Goal: Task Accomplishment & Management: Use online tool/utility

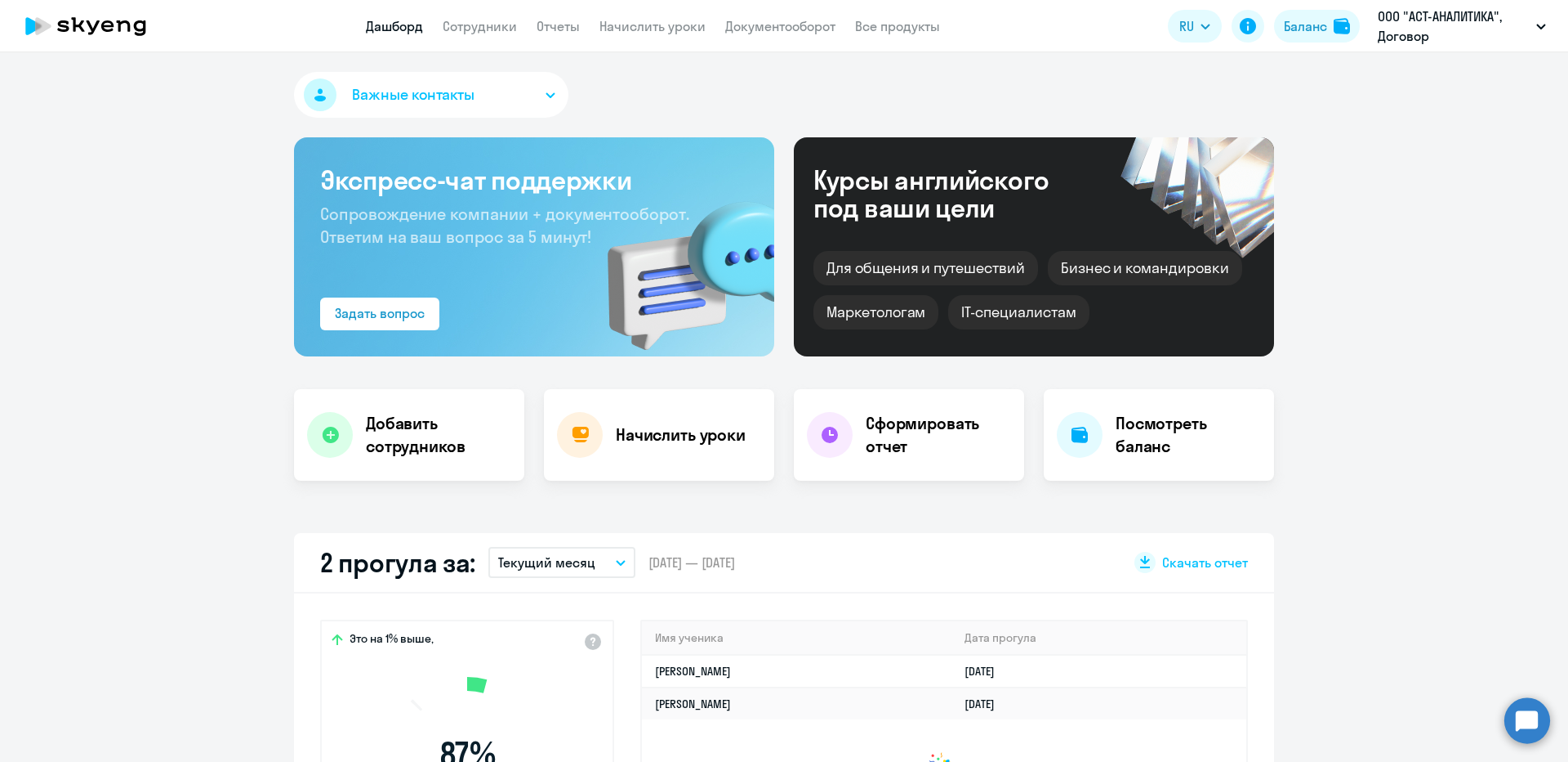
select select "30"
click at [625, 38] on app-header "Дашборд Сотрудники Отчеты Начислить уроки Документооборот Все продукты Дашборд …" at bounding box center [784, 26] width 1568 height 52
click at [625, 36] on app-header "Дашборд Сотрудники Отчеты Начислить уроки Документооборот Все продукты Дашборд …" at bounding box center [784, 26] width 1568 height 52
click at [624, 34] on link "Начислить уроки" at bounding box center [653, 26] width 106 height 16
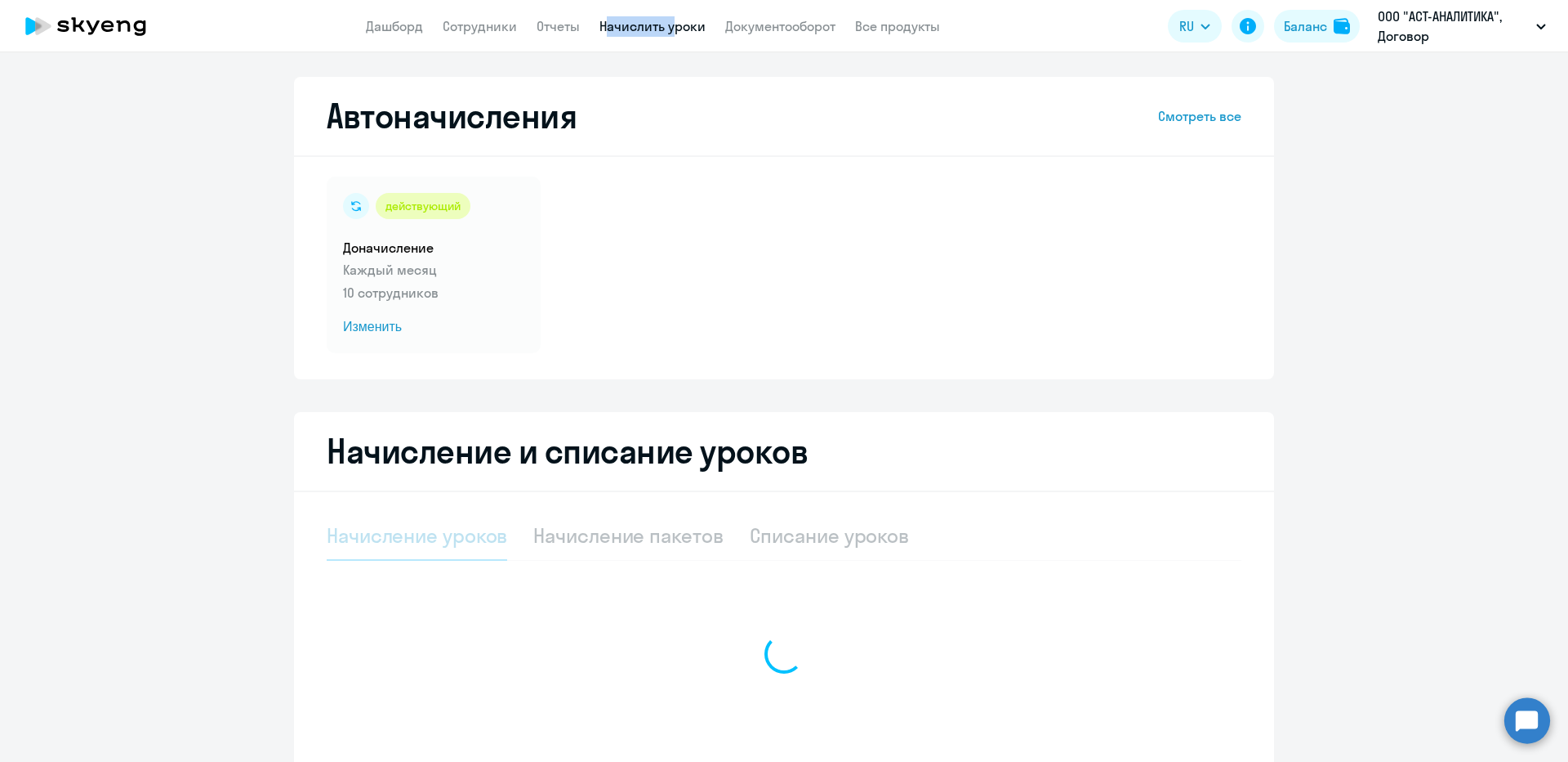
select select "10"
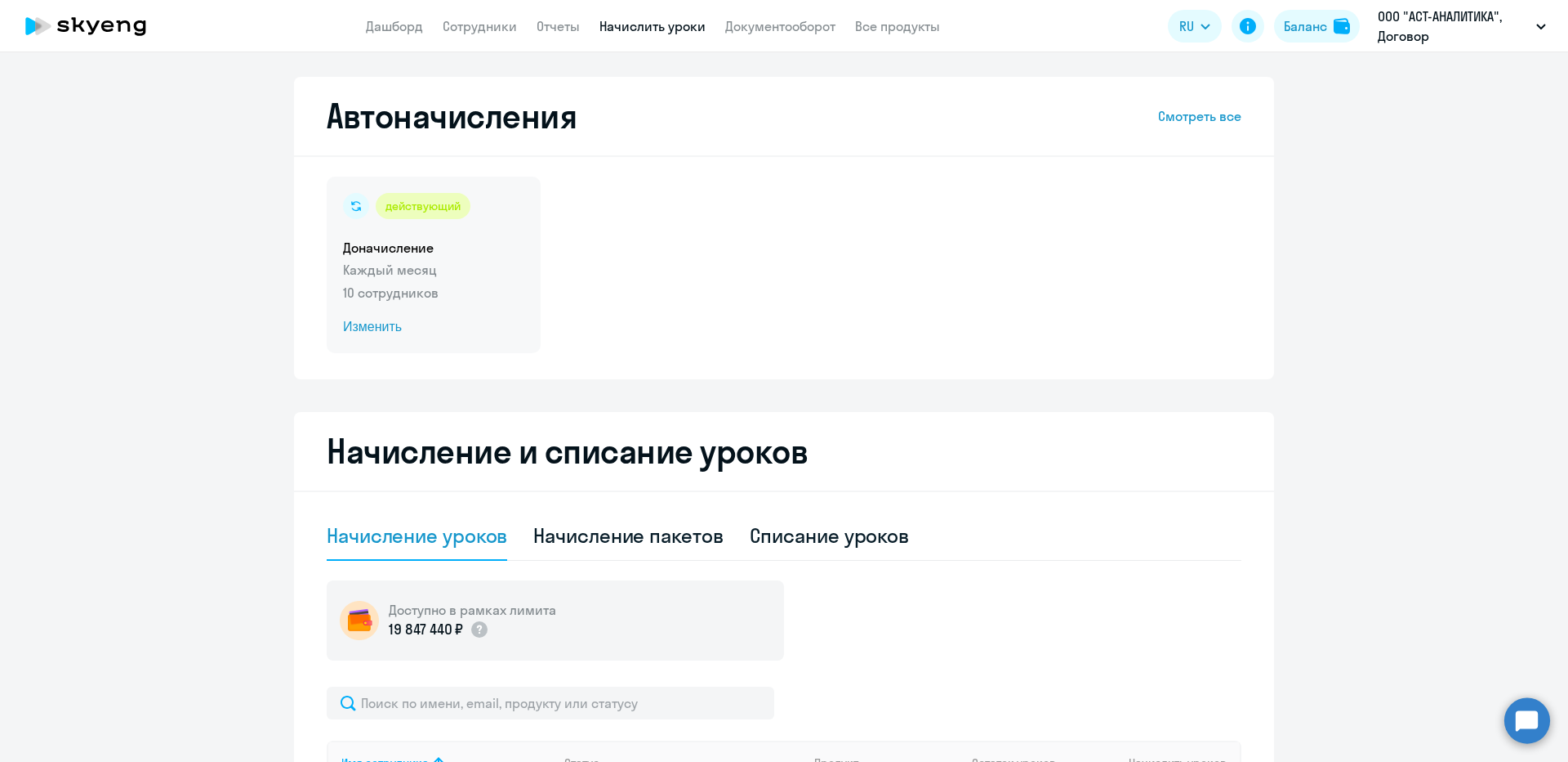
click at [438, 249] on h5 "Доначисление" at bounding box center [434, 248] width 181 height 18
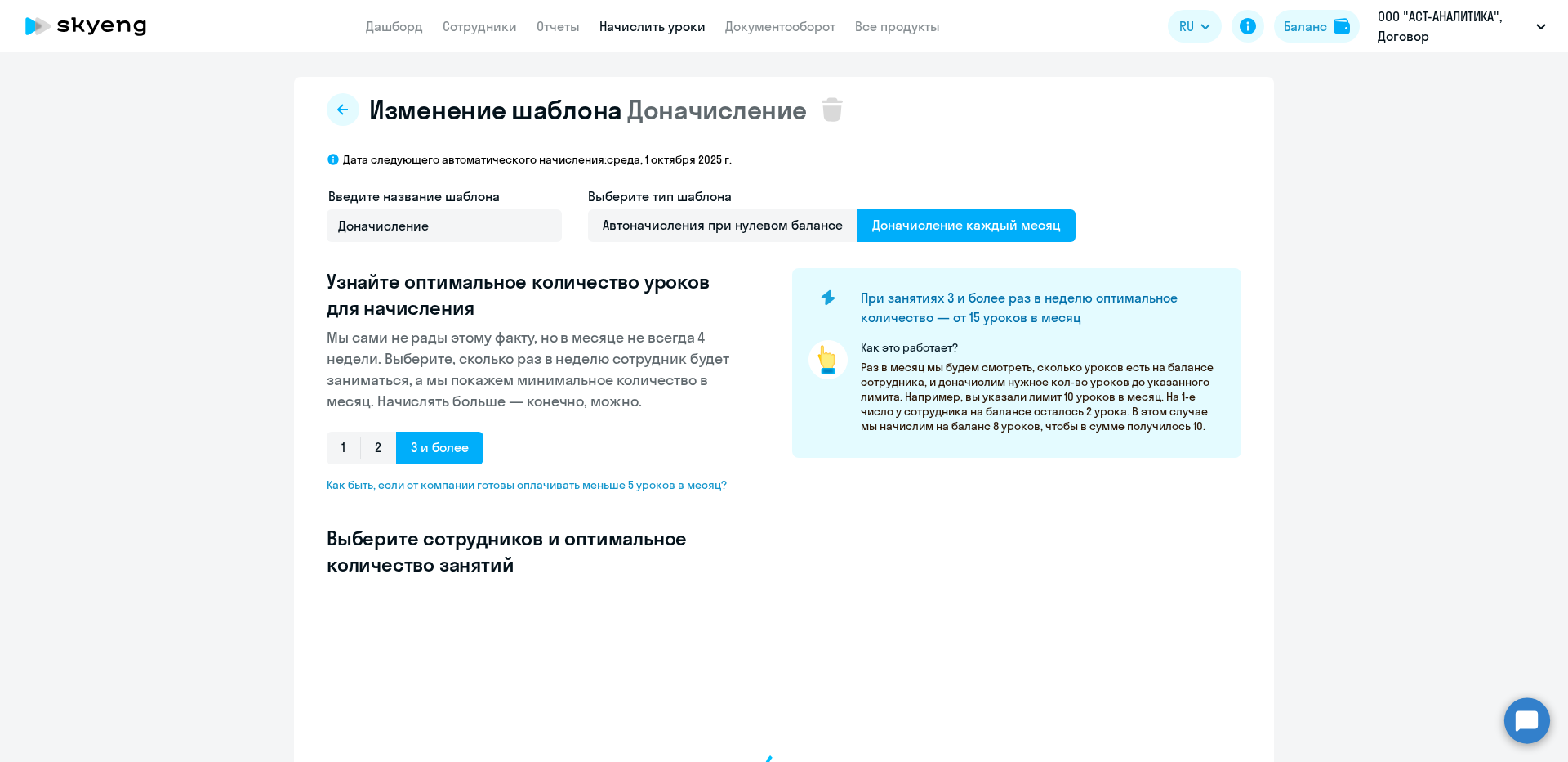
select select "10"
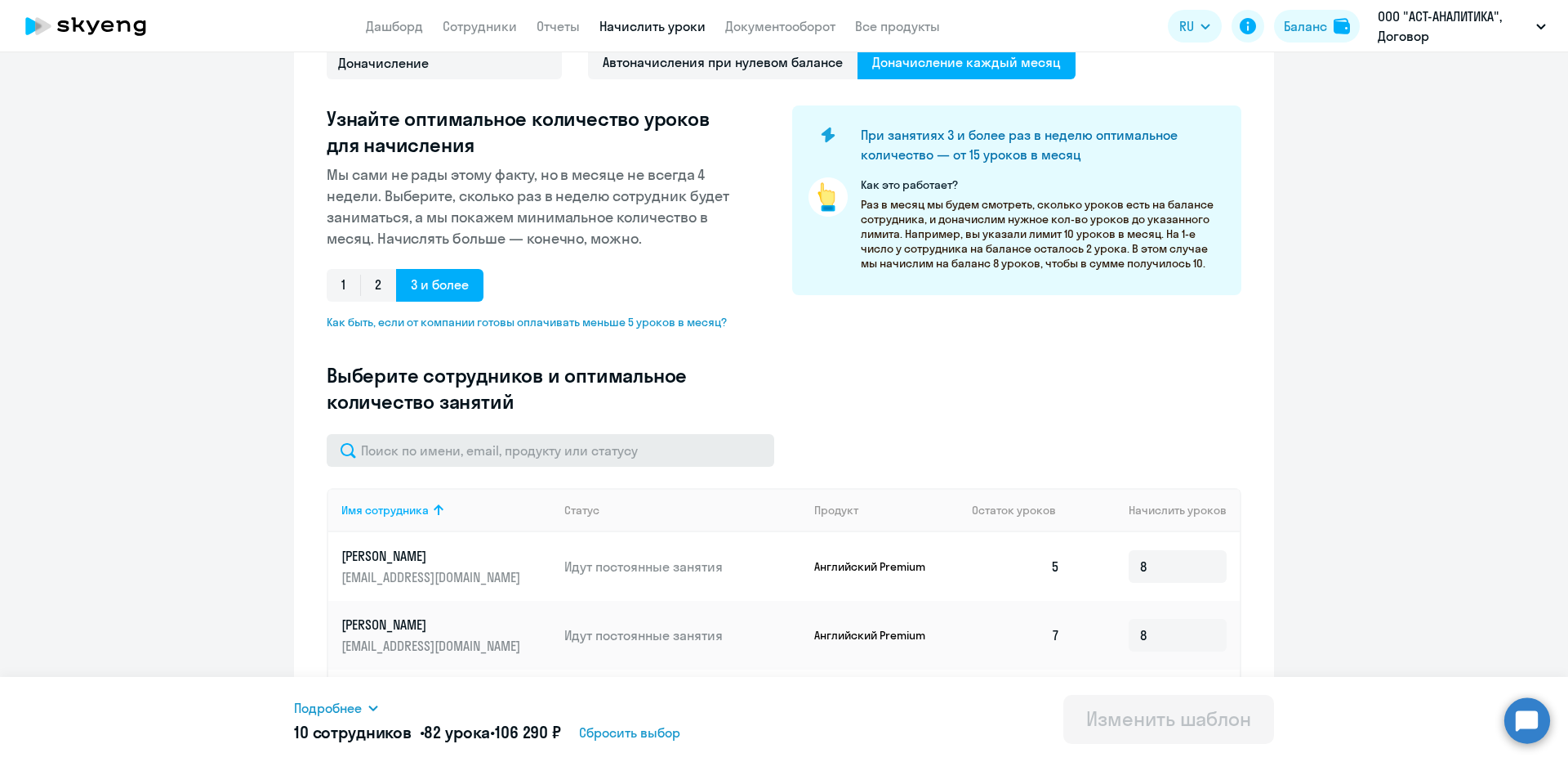
scroll to position [164, 0]
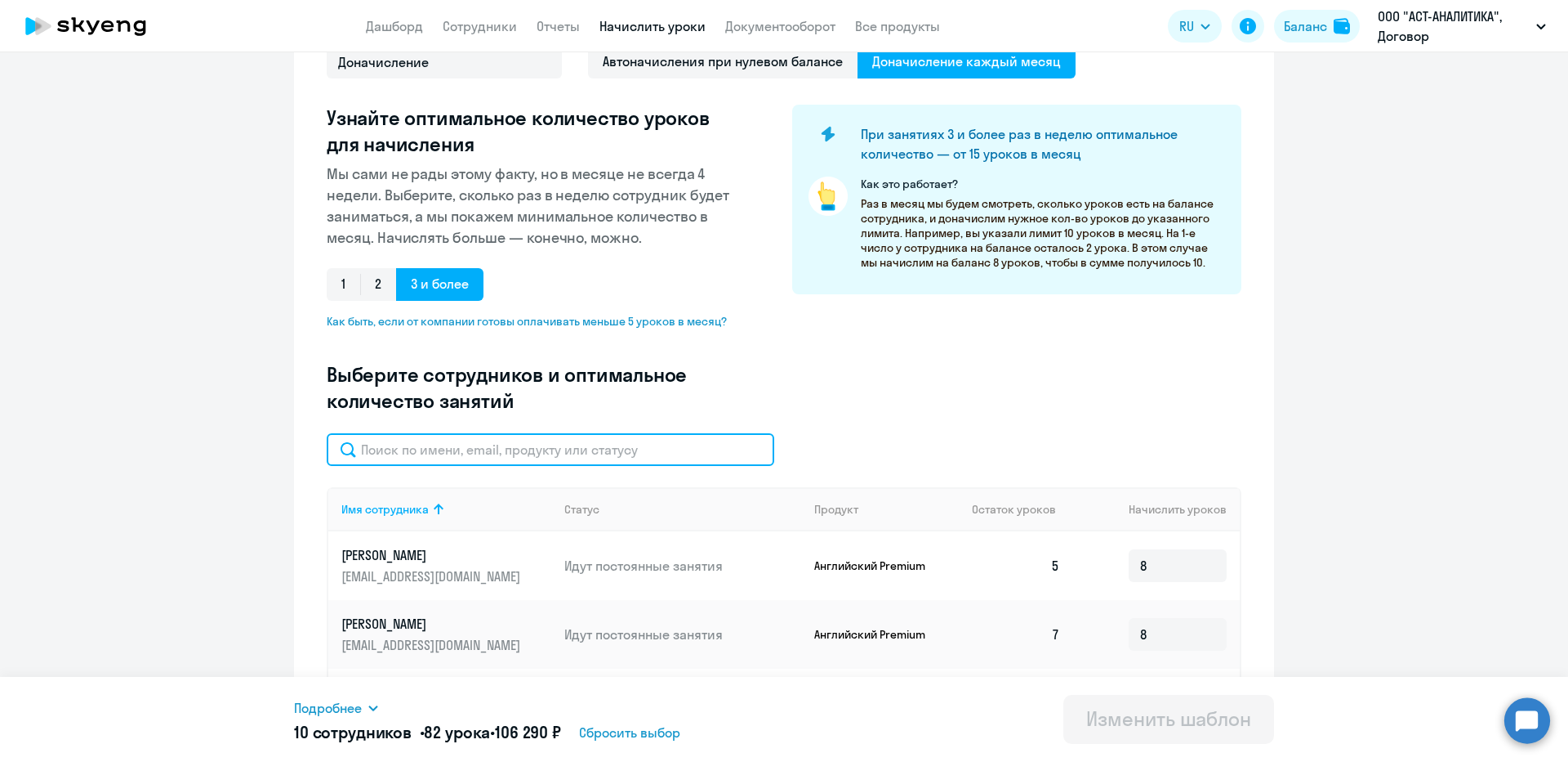
click at [568, 457] on input "text" at bounding box center [551, 450] width 448 height 33
type input "стар"
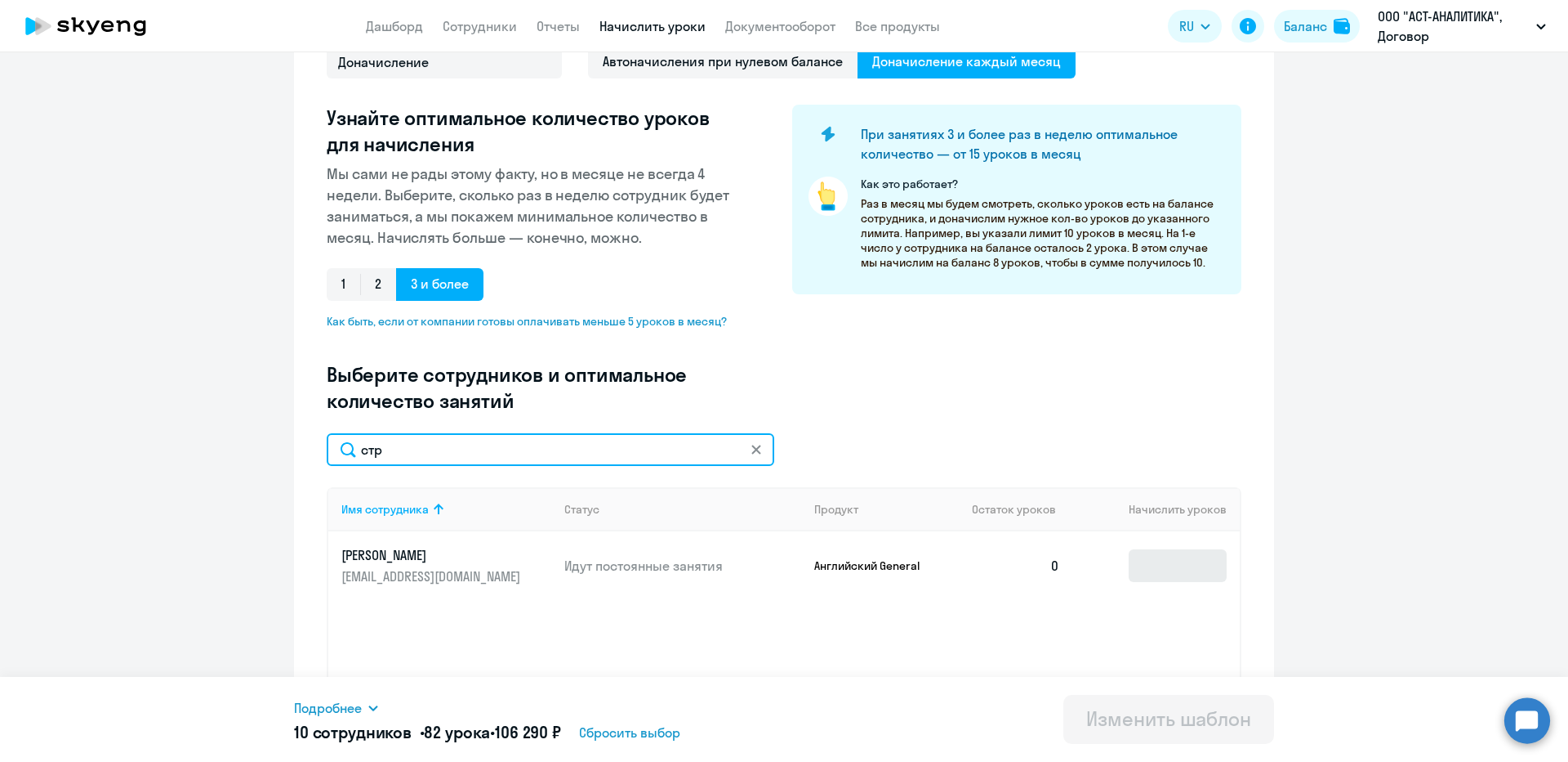
type input "стр"
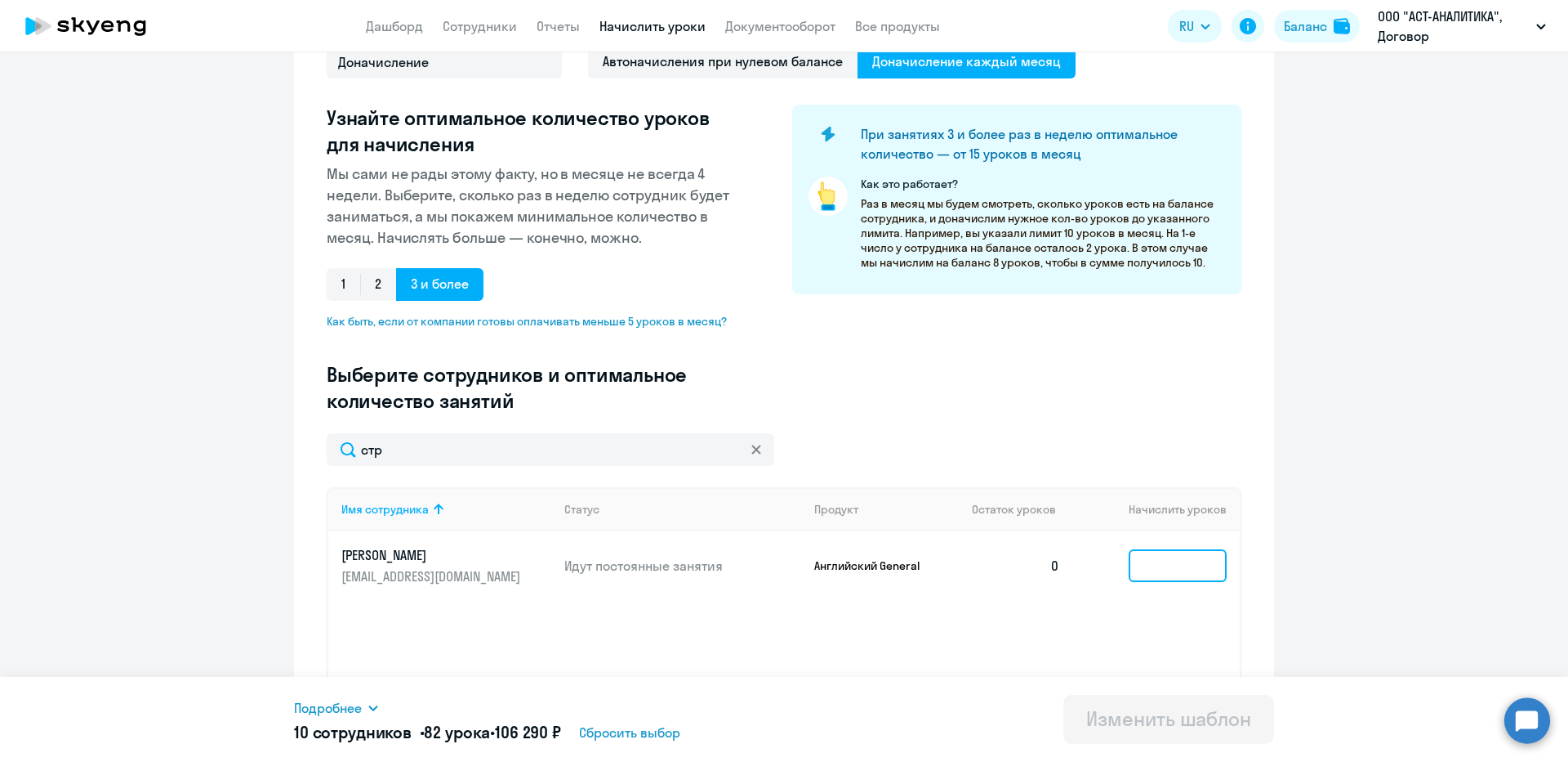
click at [1190, 561] on input at bounding box center [1178, 566] width 98 height 33
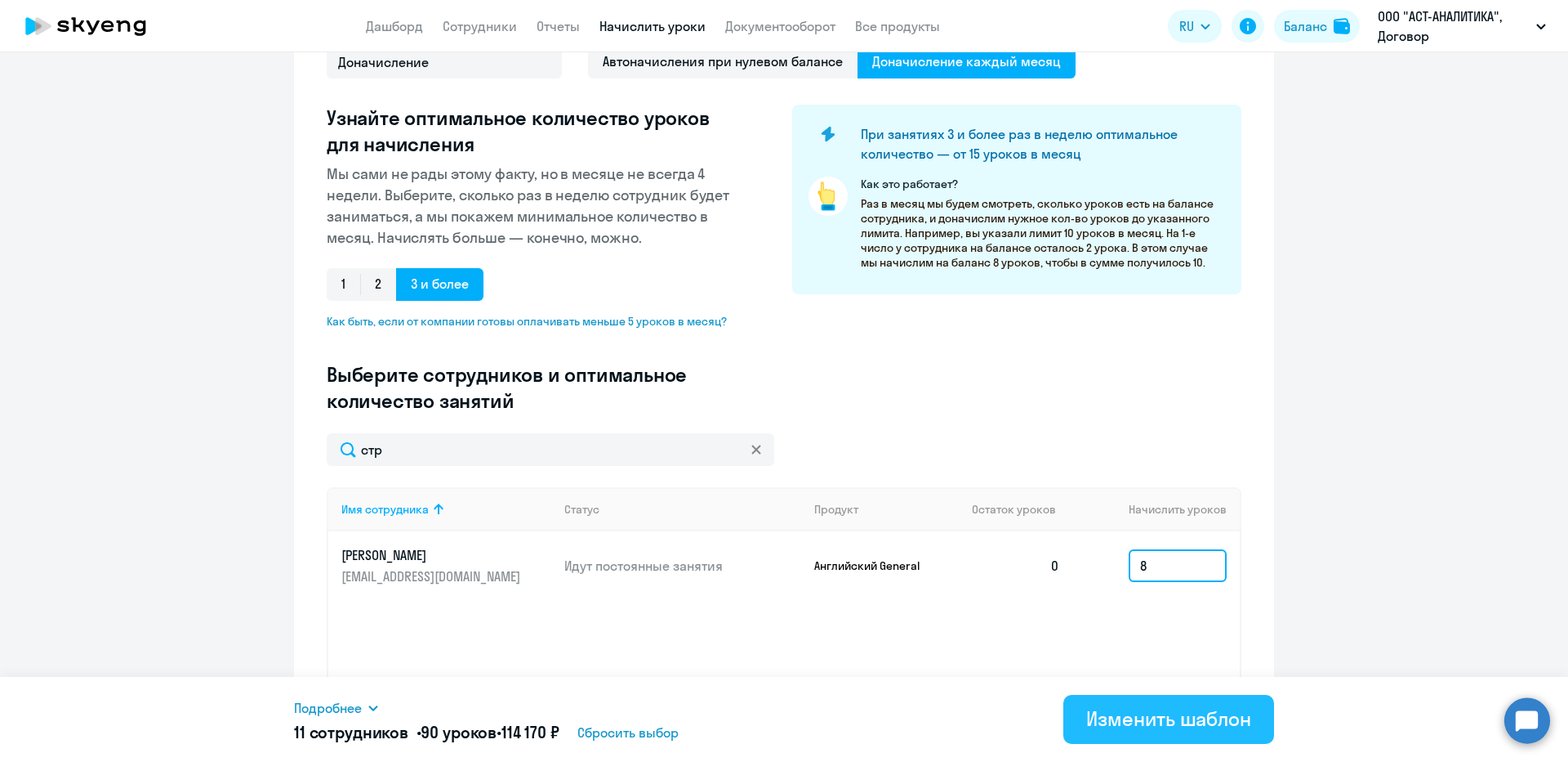
type input "8"
click at [1176, 719] on div "Изменить шаблон" at bounding box center [1169, 719] width 165 height 26
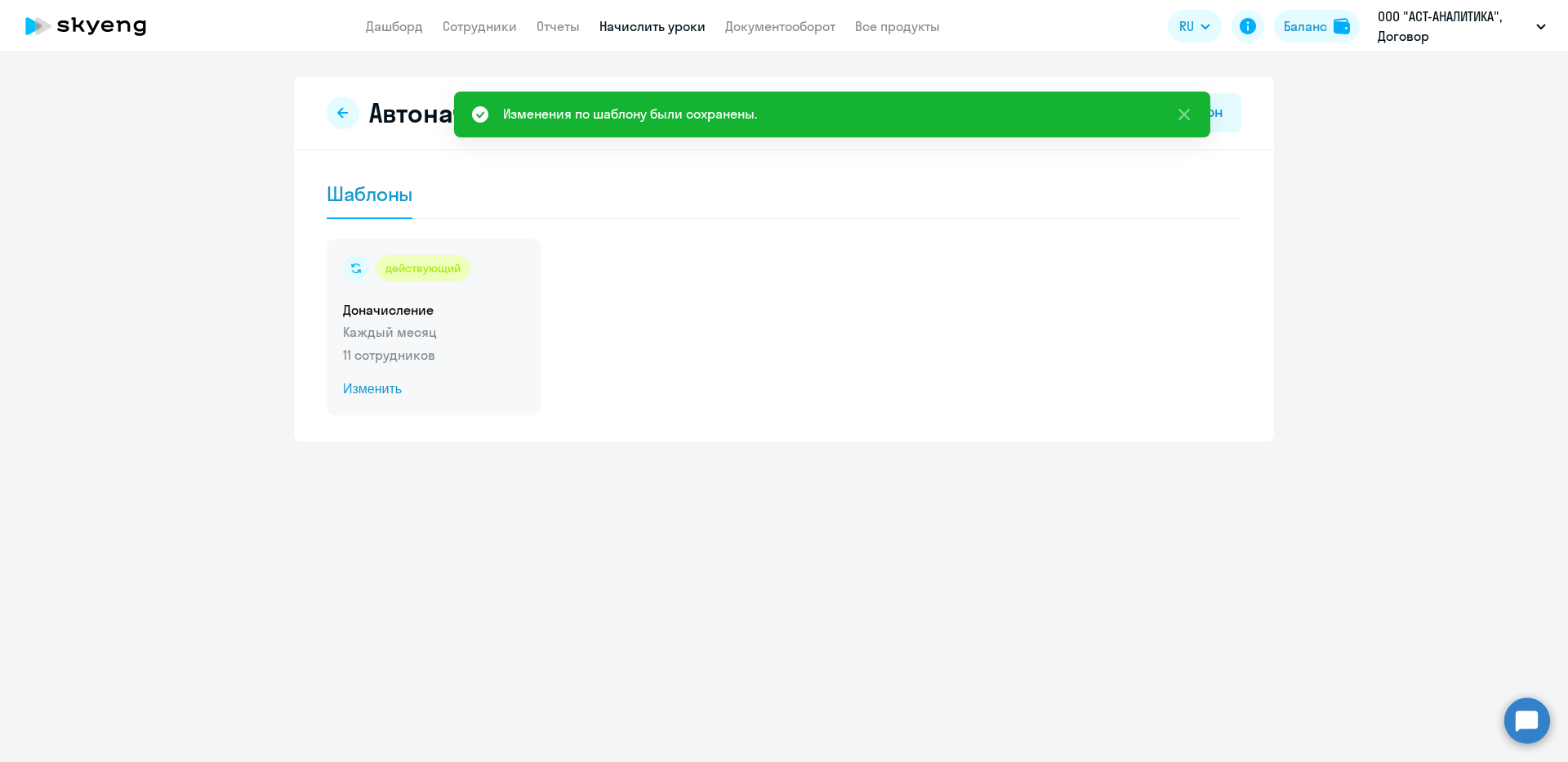
click at [465, 260] on div "действующий" at bounding box center [423, 268] width 95 height 26
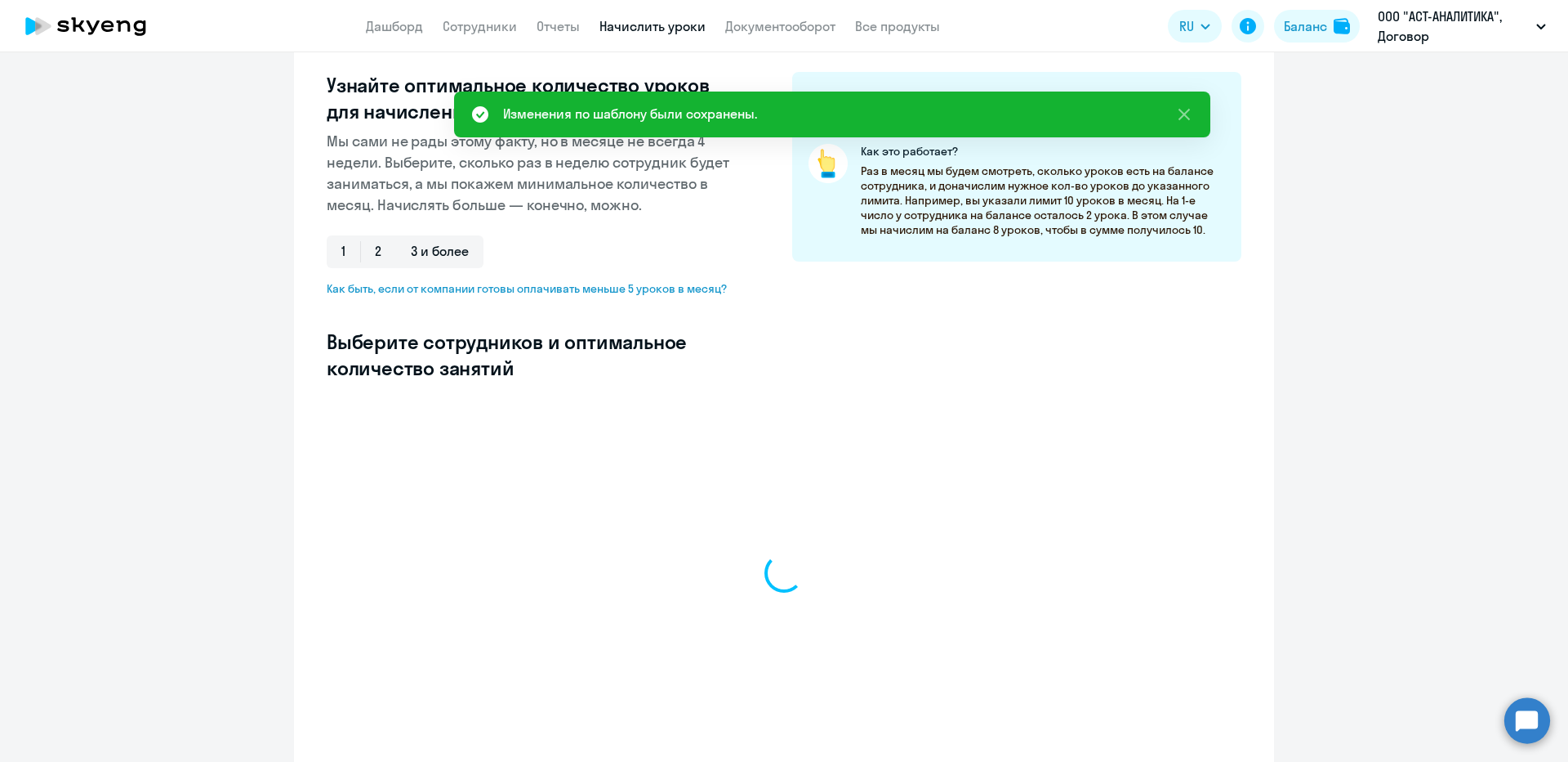
select select "10"
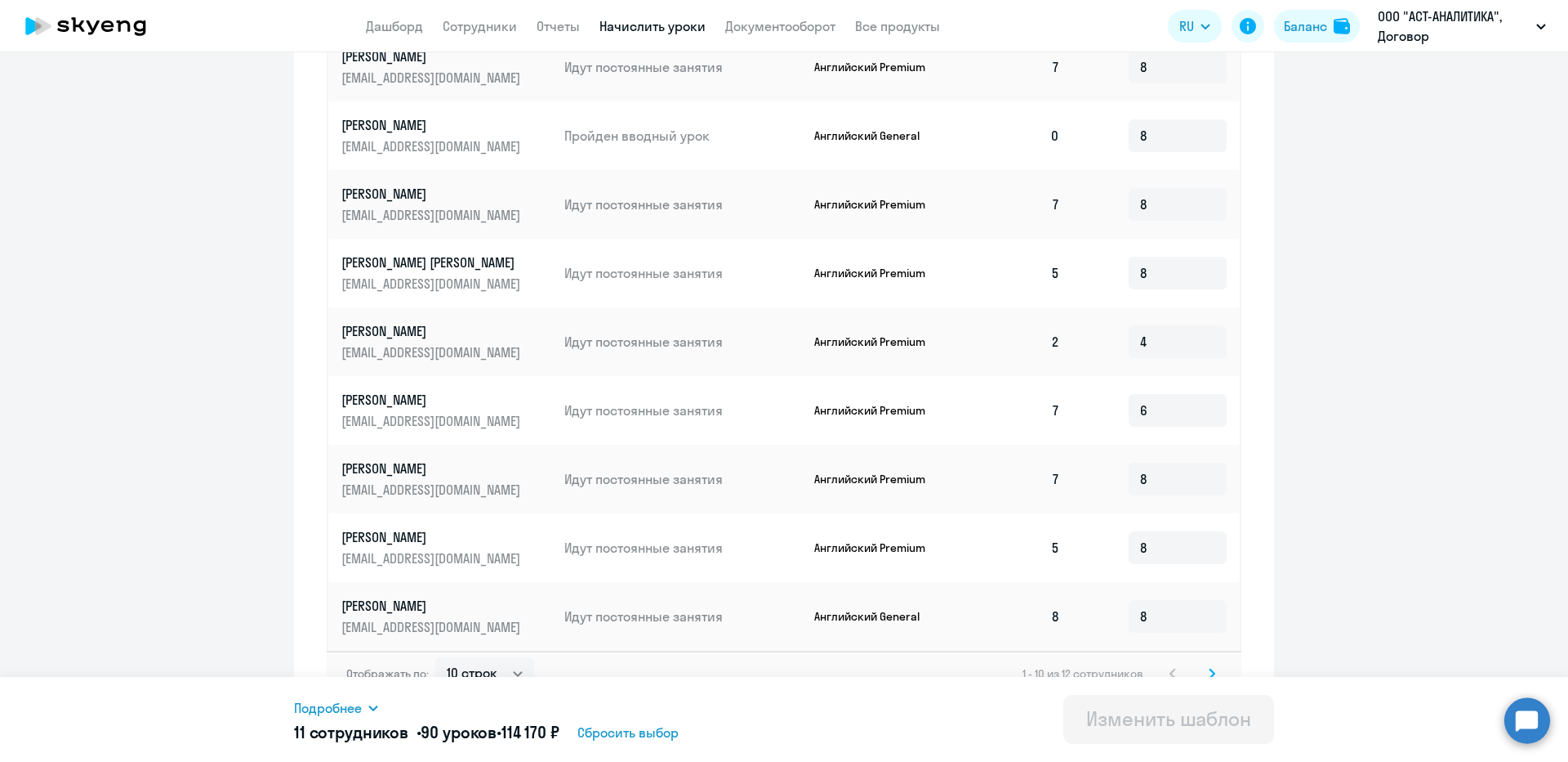
scroll to position [757, 0]
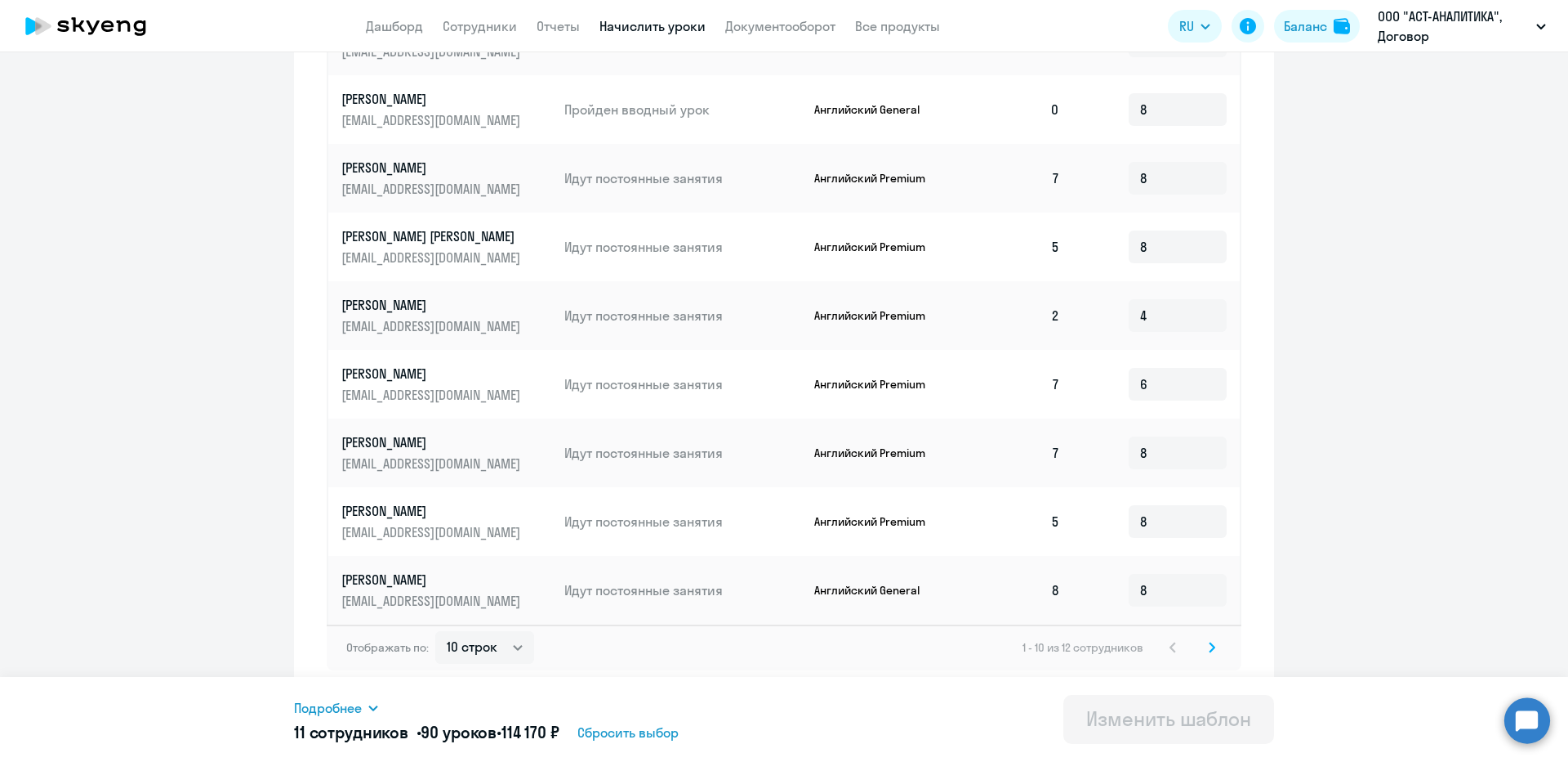
click at [1203, 650] on svg-icon at bounding box center [1213, 648] width 20 height 20
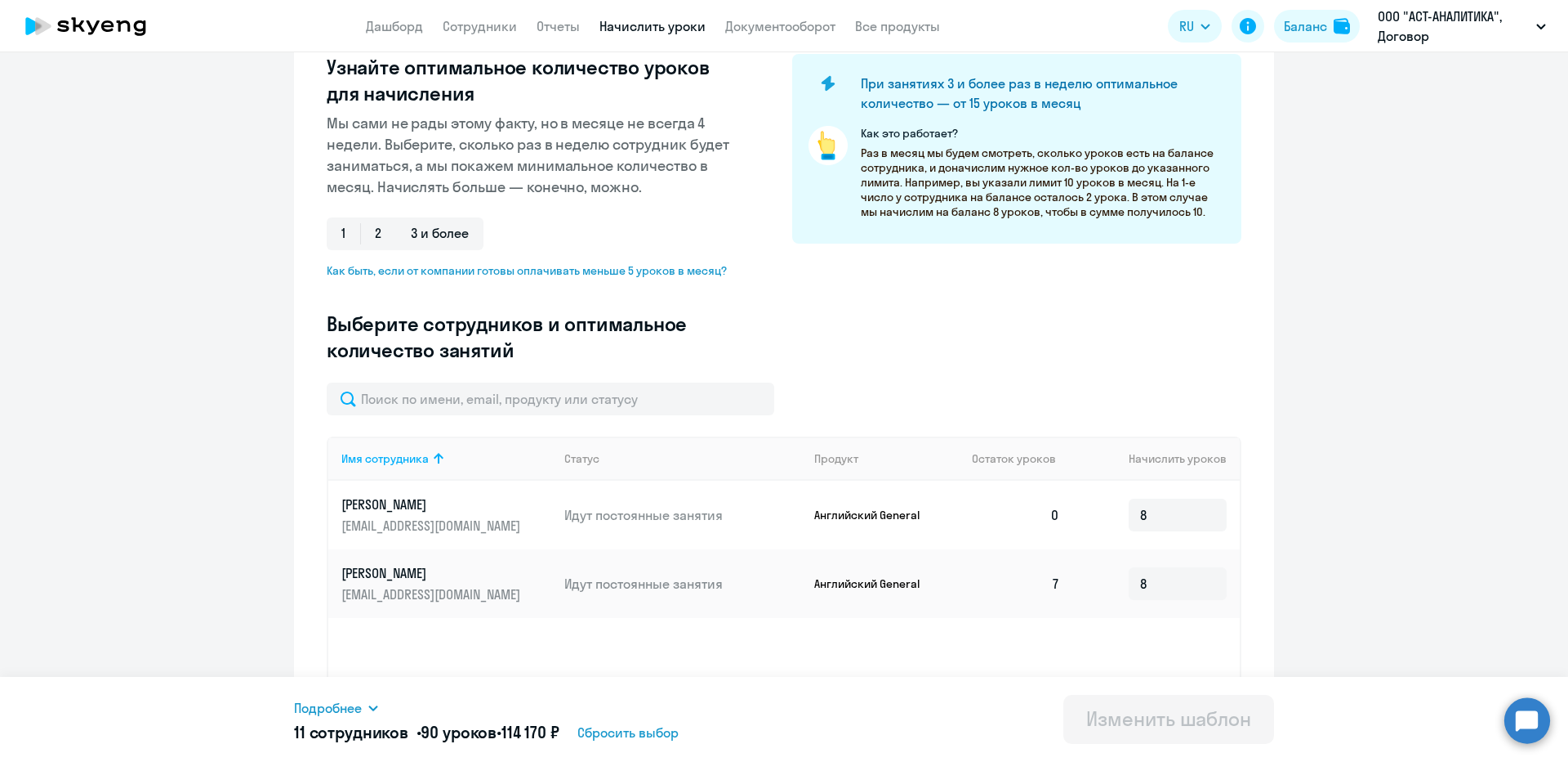
scroll to position [0, 0]
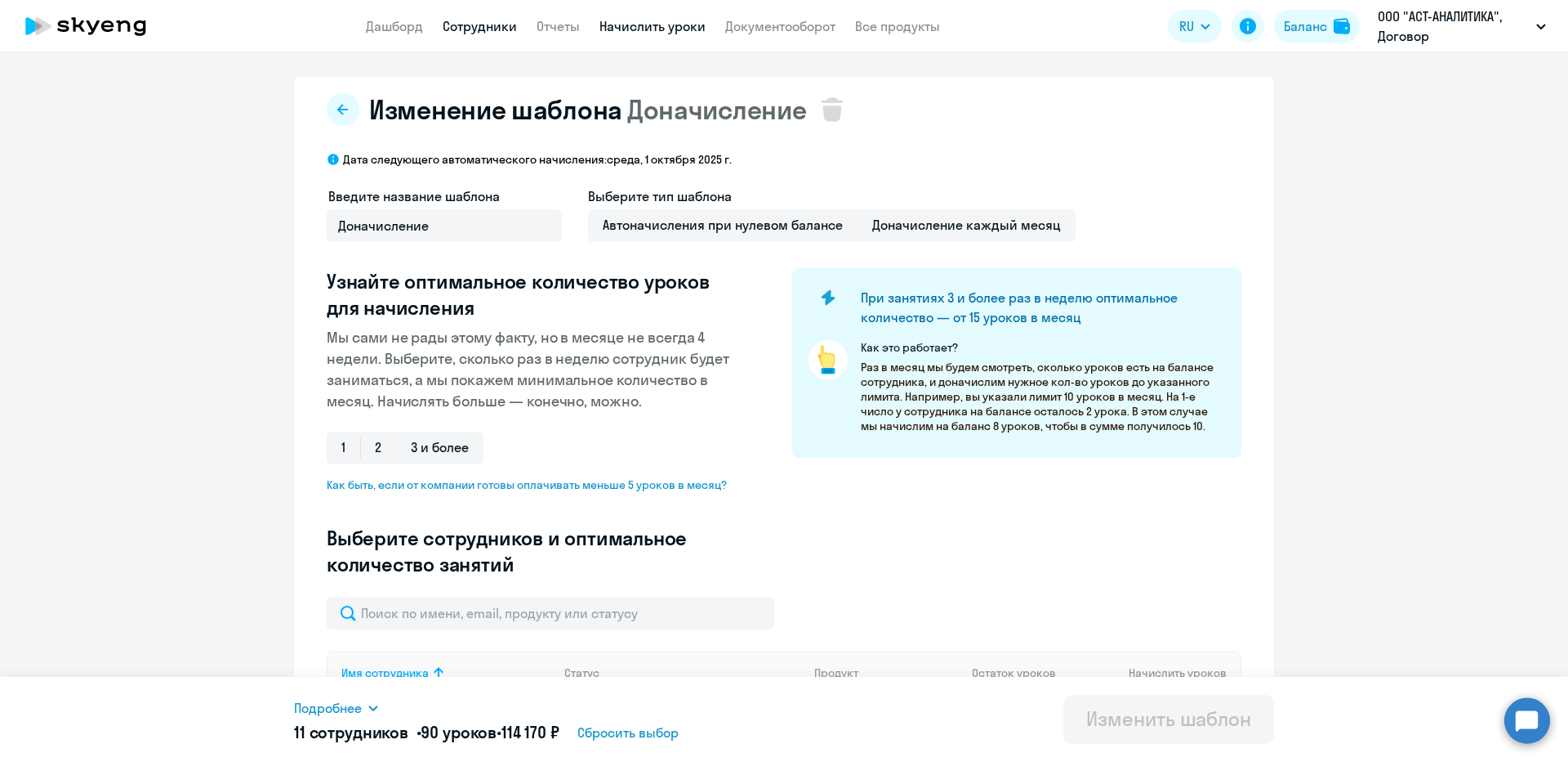
click at [492, 25] on link "Сотрудники" at bounding box center [480, 26] width 74 height 16
select select "30"
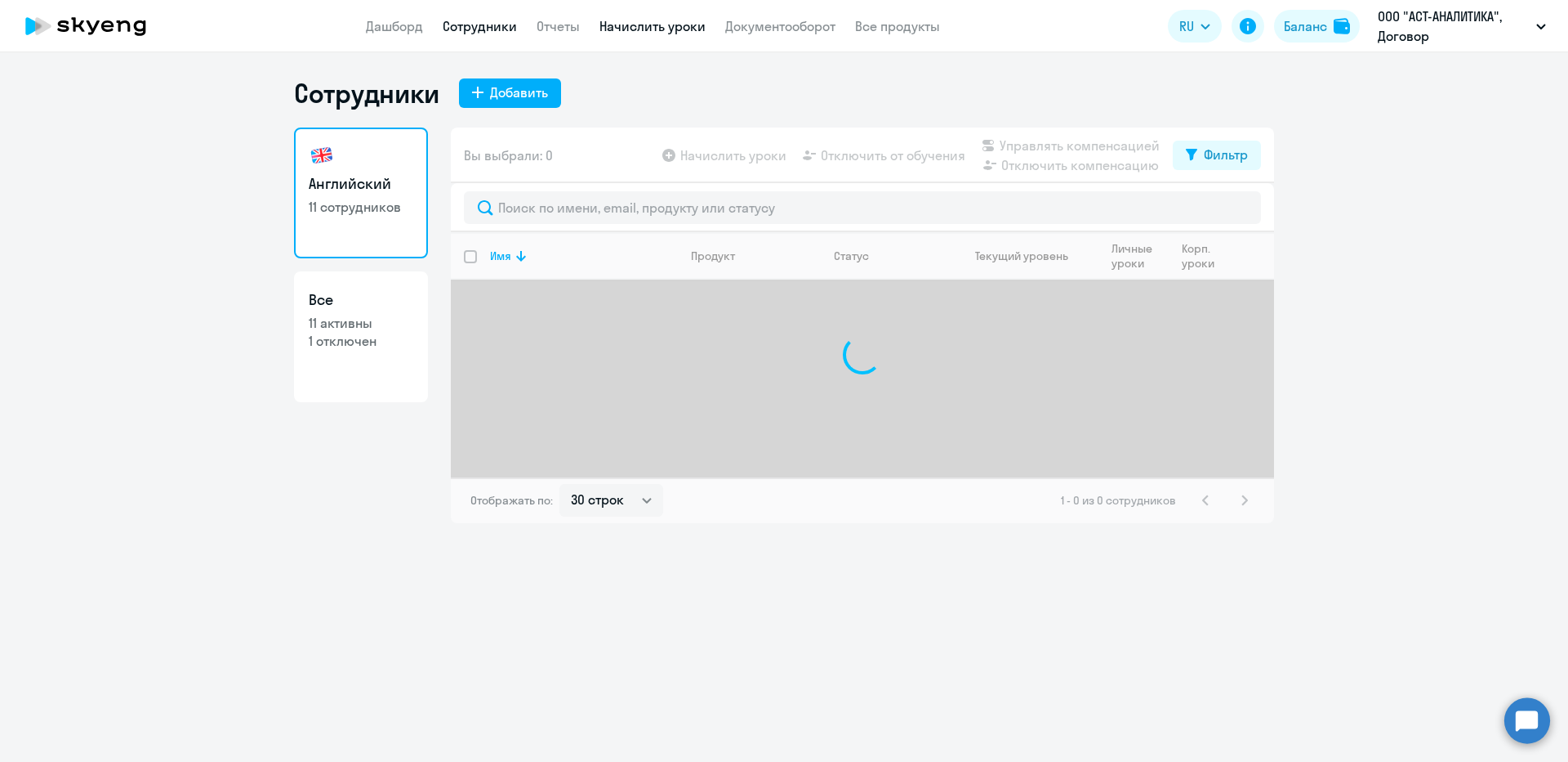
click at [623, 30] on link "Начислить уроки" at bounding box center [653, 26] width 106 height 16
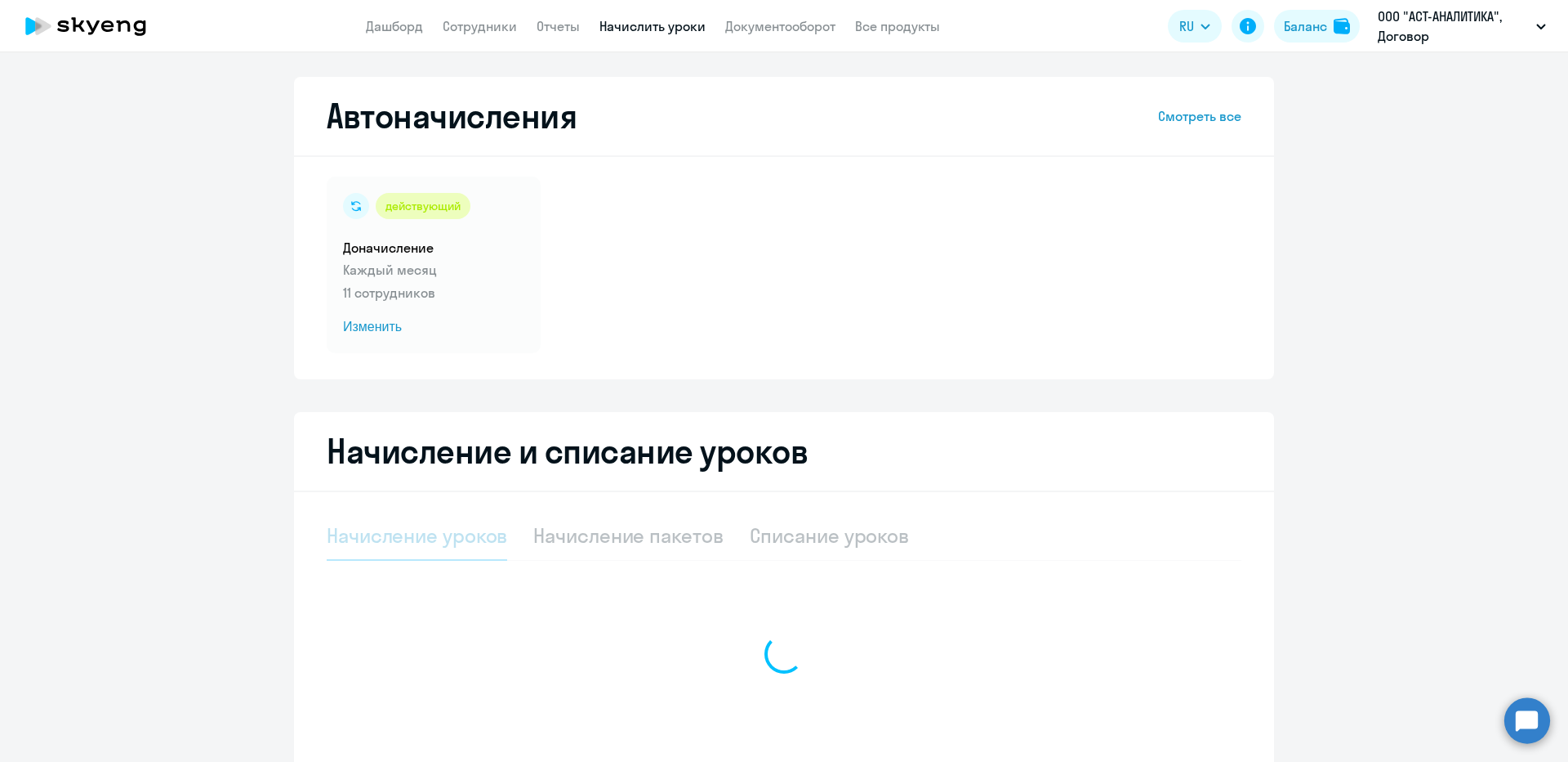
select select "10"
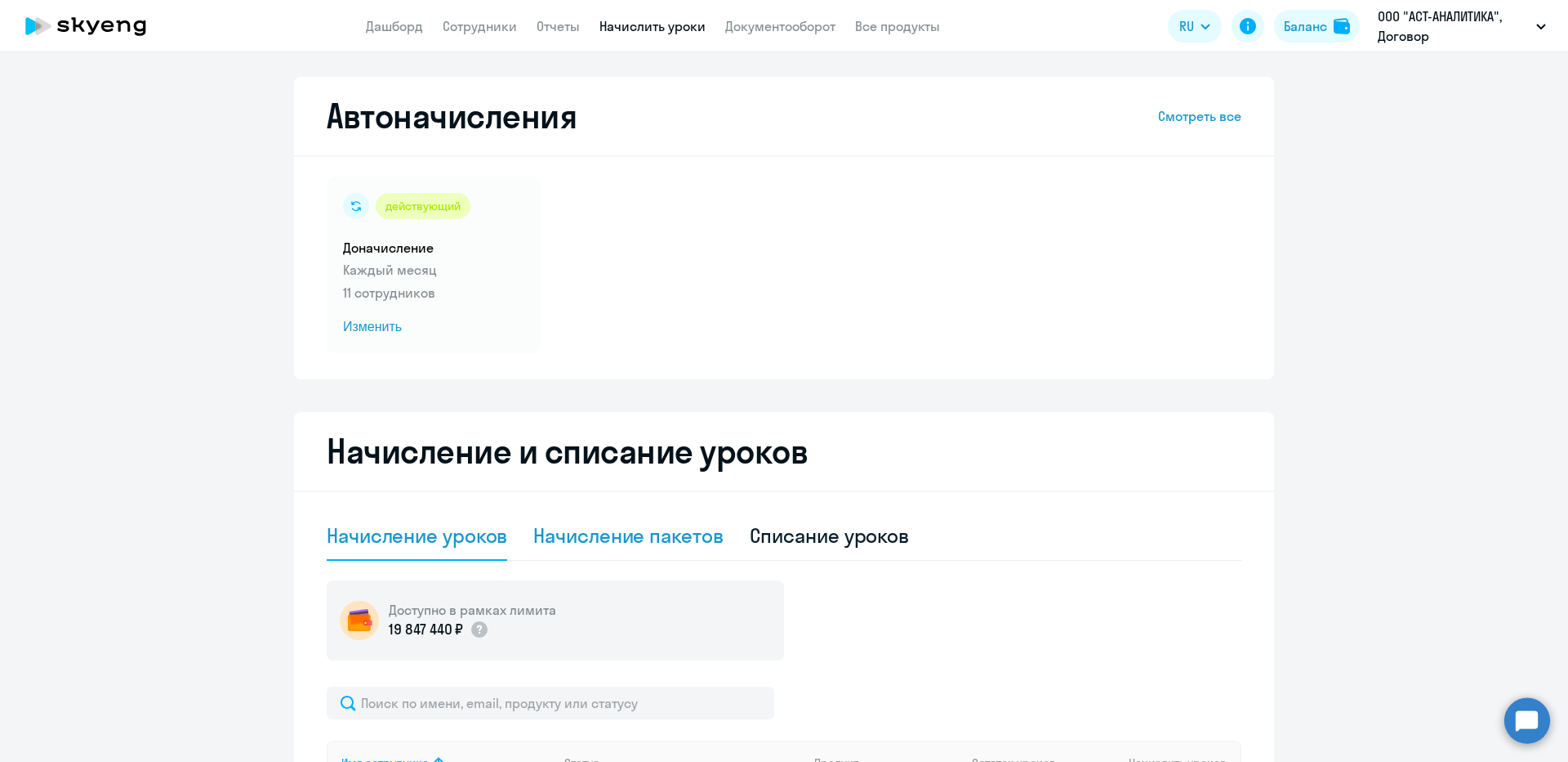
click at [644, 521] on div "Начисление пакетов" at bounding box center [628, 536] width 190 height 49
select select "10"
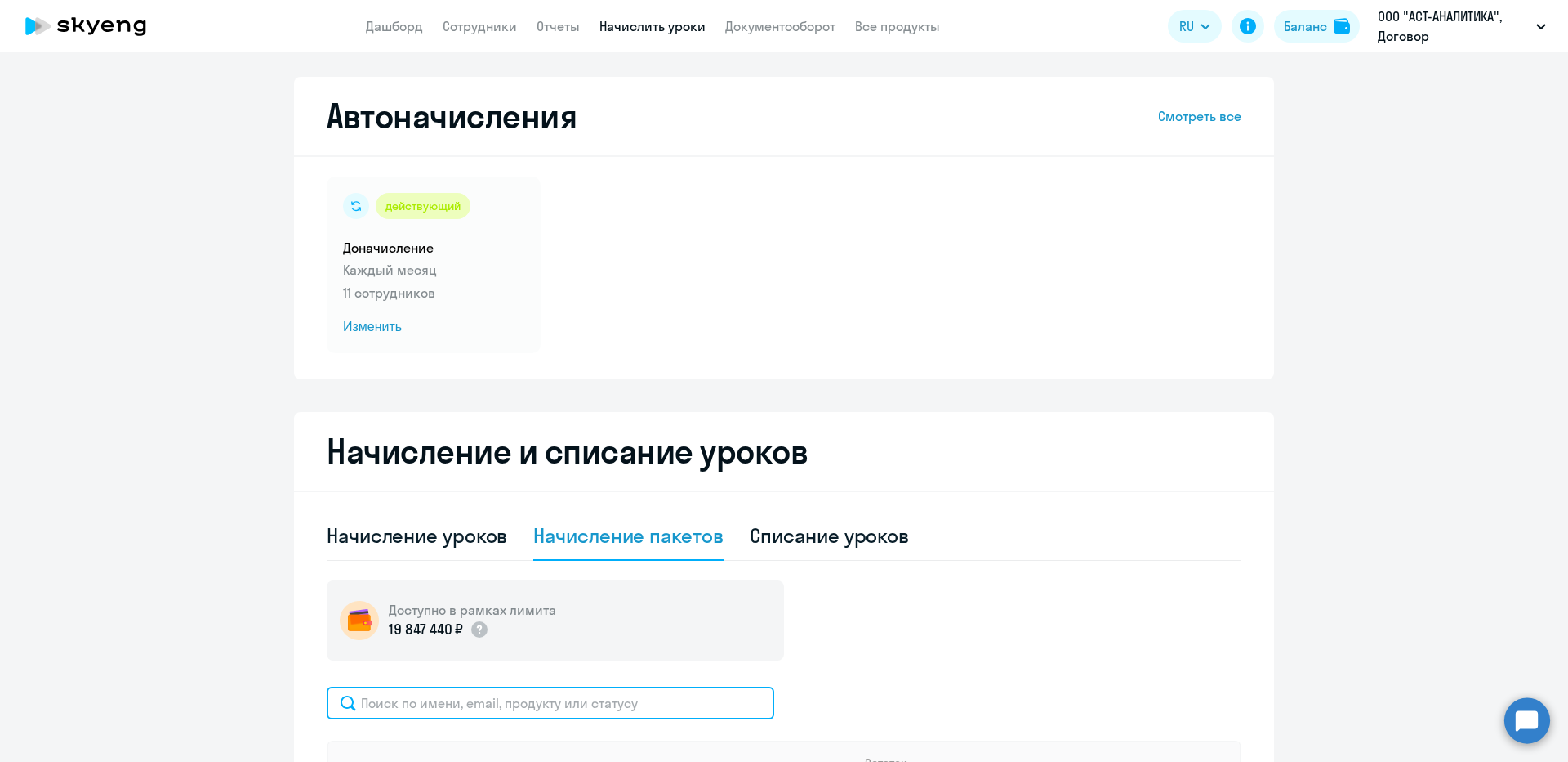
click at [561, 704] on input "text" at bounding box center [551, 703] width 448 height 33
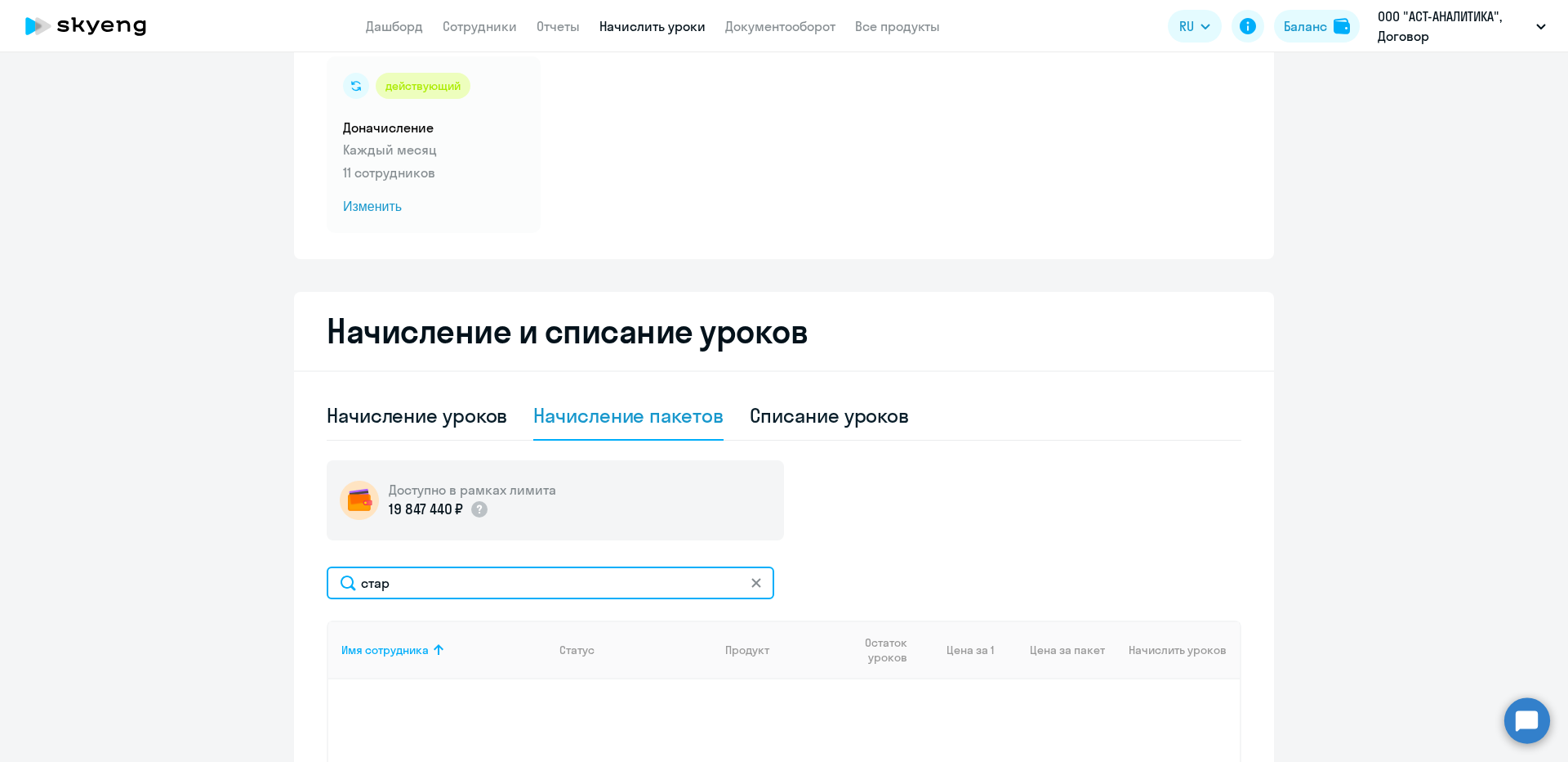
scroll to position [245, 0]
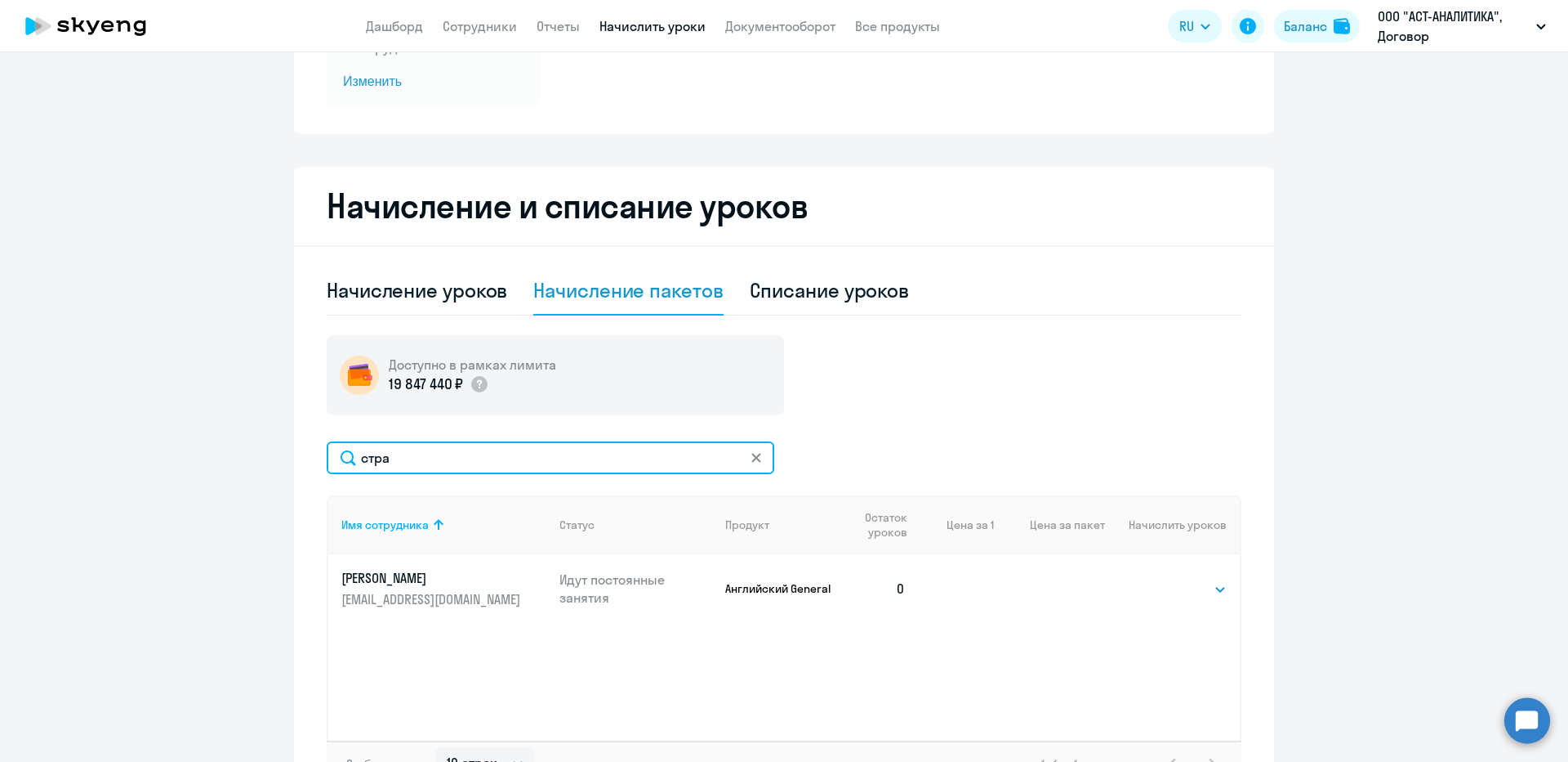
type input "стра"
drag, startPoint x: 1159, startPoint y: 604, endPoint x: 1168, endPoint y: 596, distance: 12.0
click at [1164, 599] on td "Выбрать 4 8 16 32 64 96 128 Выбрать" at bounding box center [1173, 589] width 135 height 69
click at [1168, 595] on select "Выбрать 4 8 16 32 64 96 128" at bounding box center [1194, 589] width 67 height 20
select select "8"
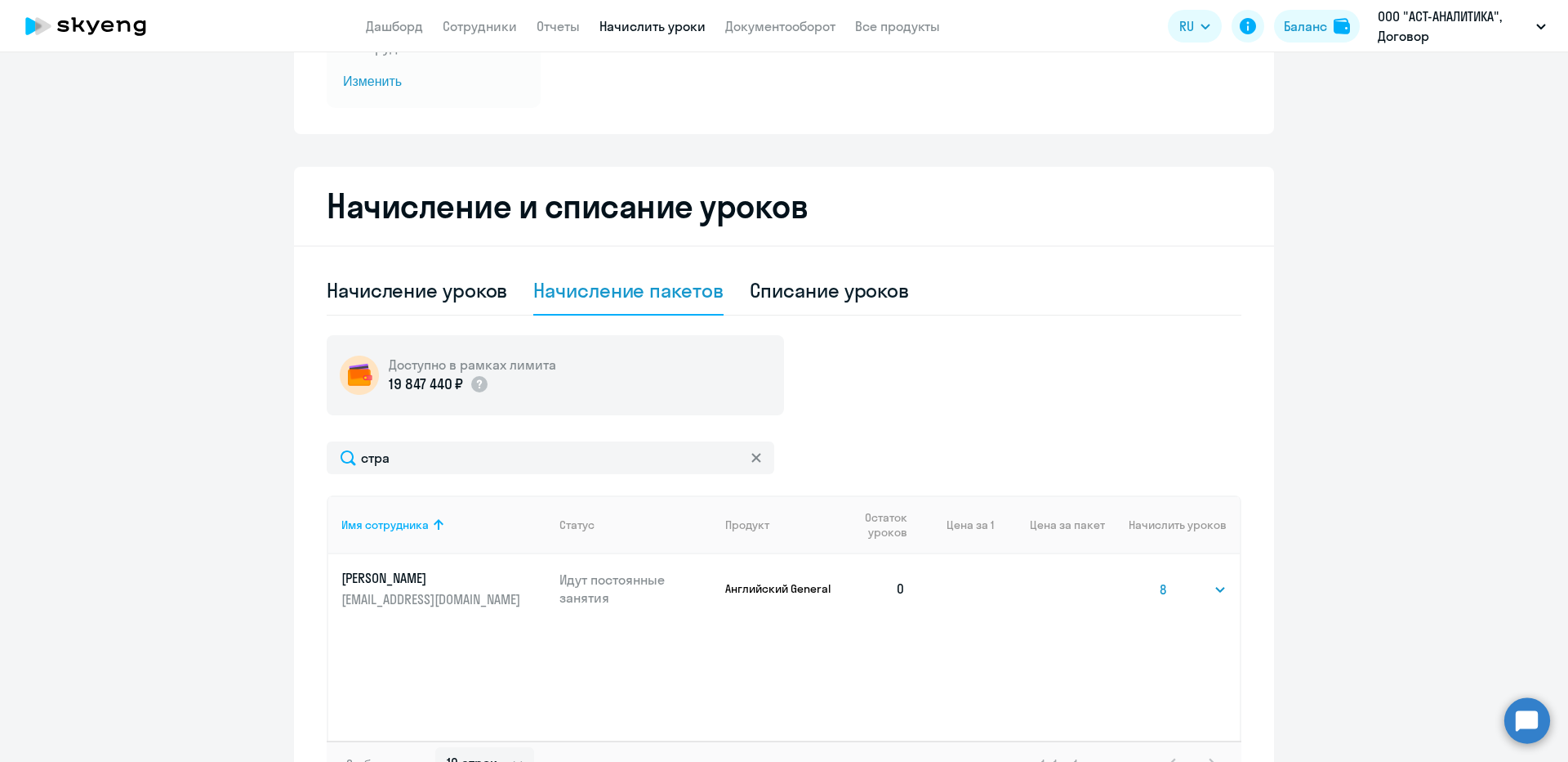
click at [1160, 580] on select "Выбрать 4 8 16 32 64 96 128" at bounding box center [1194, 589] width 67 height 20
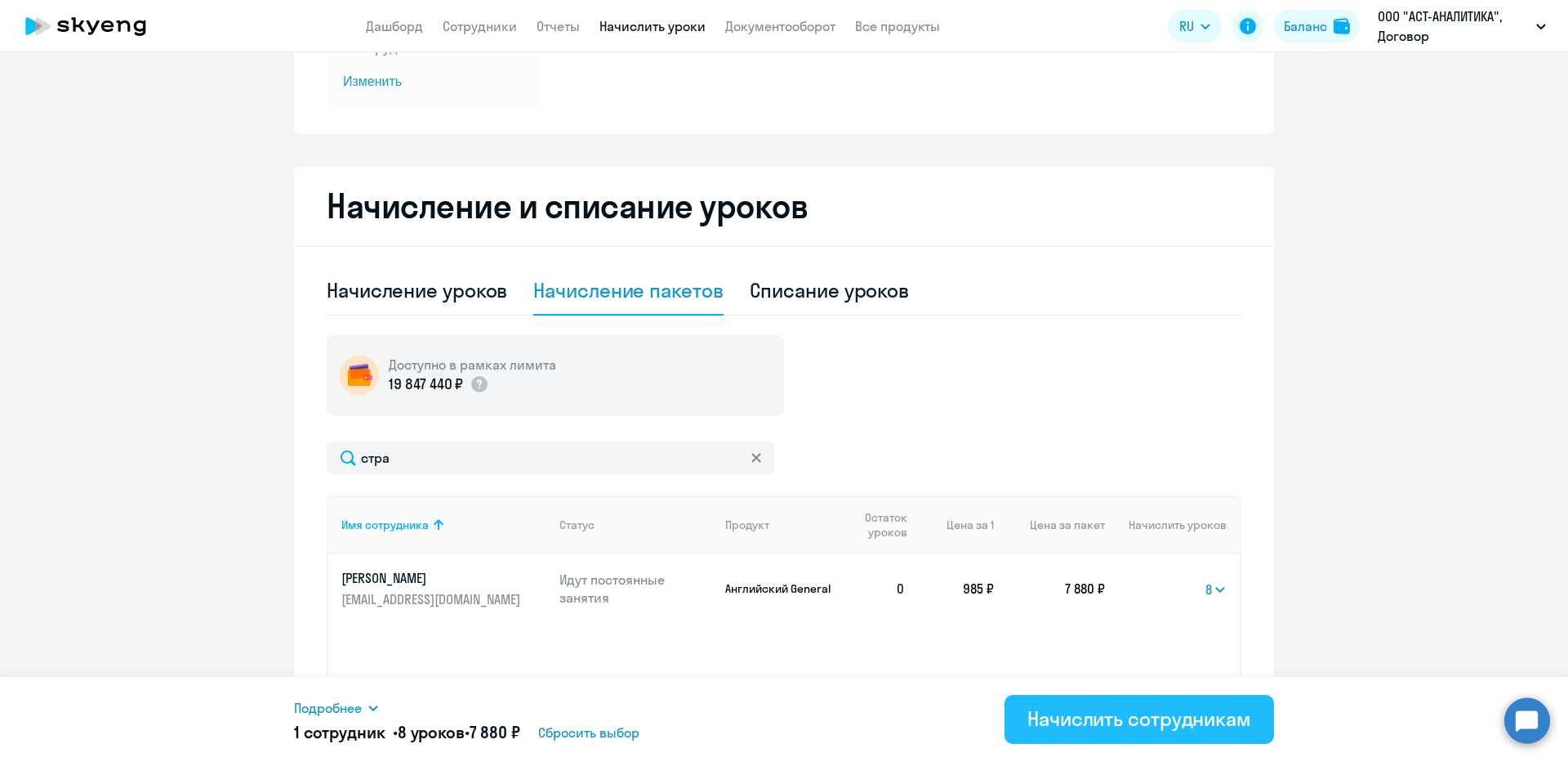
click at [1118, 714] on div "Начислить сотрудникам" at bounding box center [1140, 719] width 224 height 26
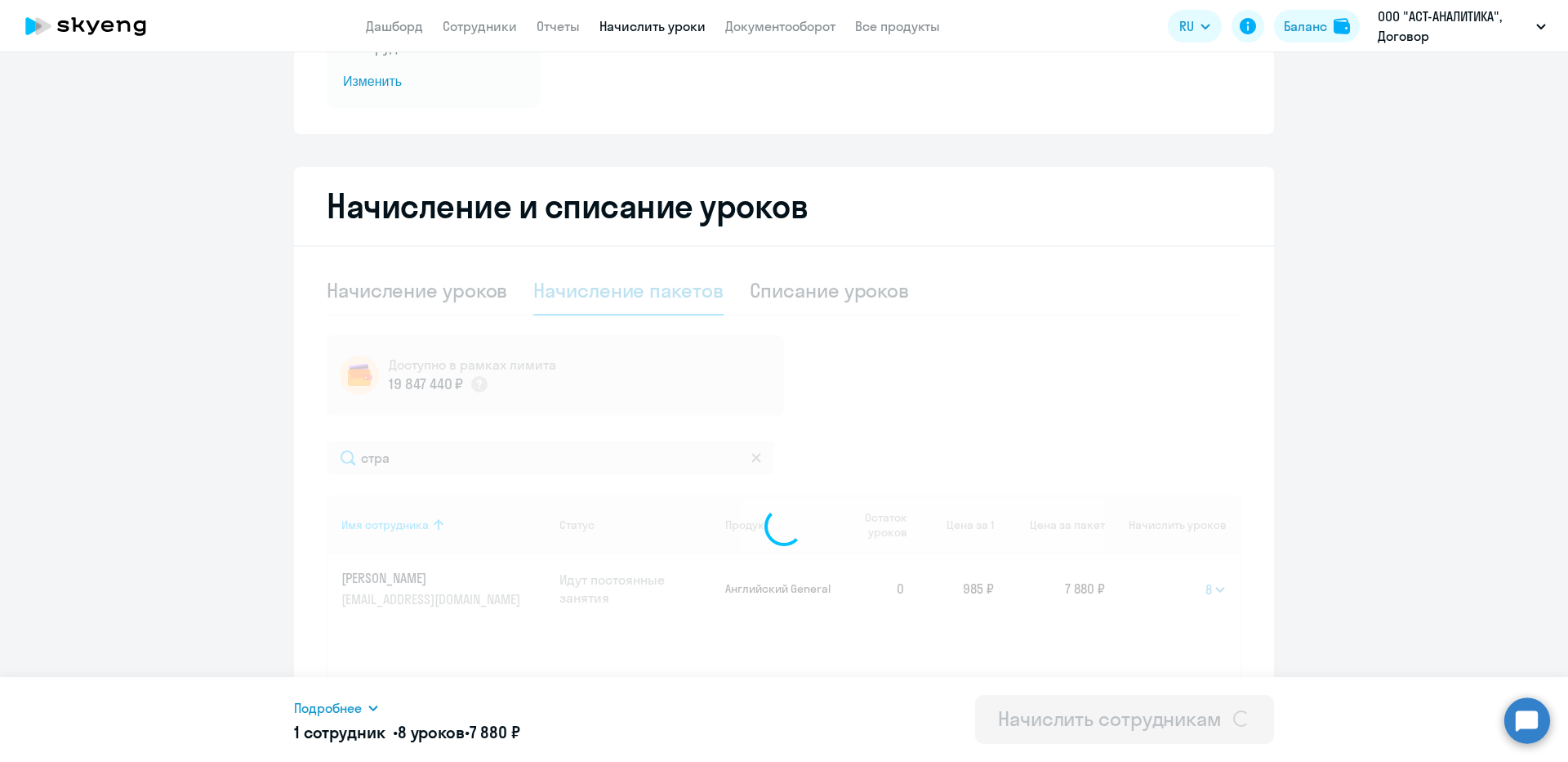
select select
